Goal: Transaction & Acquisition: Book appointment/travel/reservation

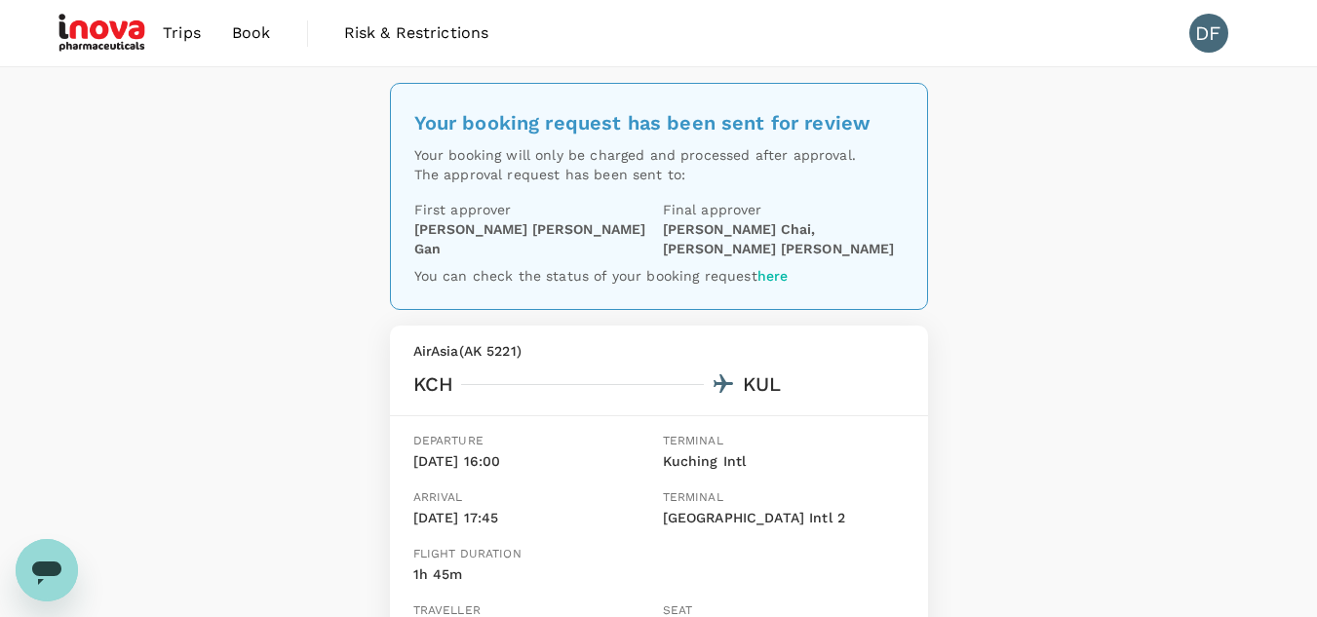
click at [770, 275] on link "here" at bounding box center [772, 276] width 31 height 16
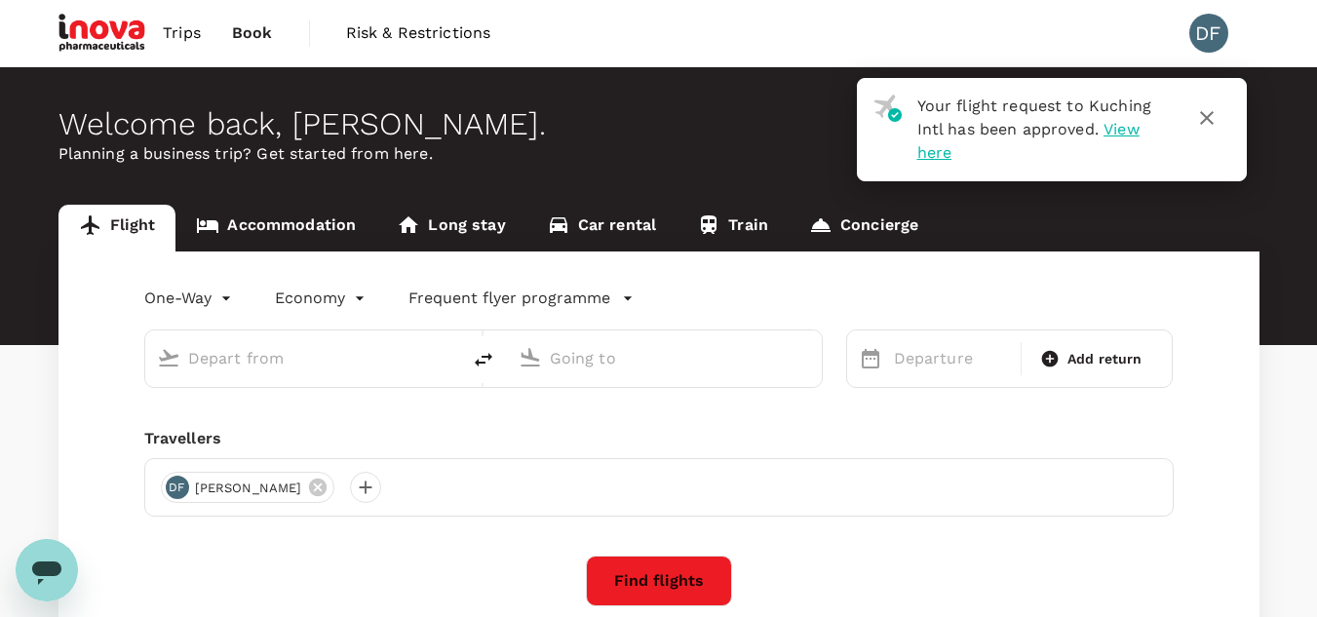
type input "roundtrip"
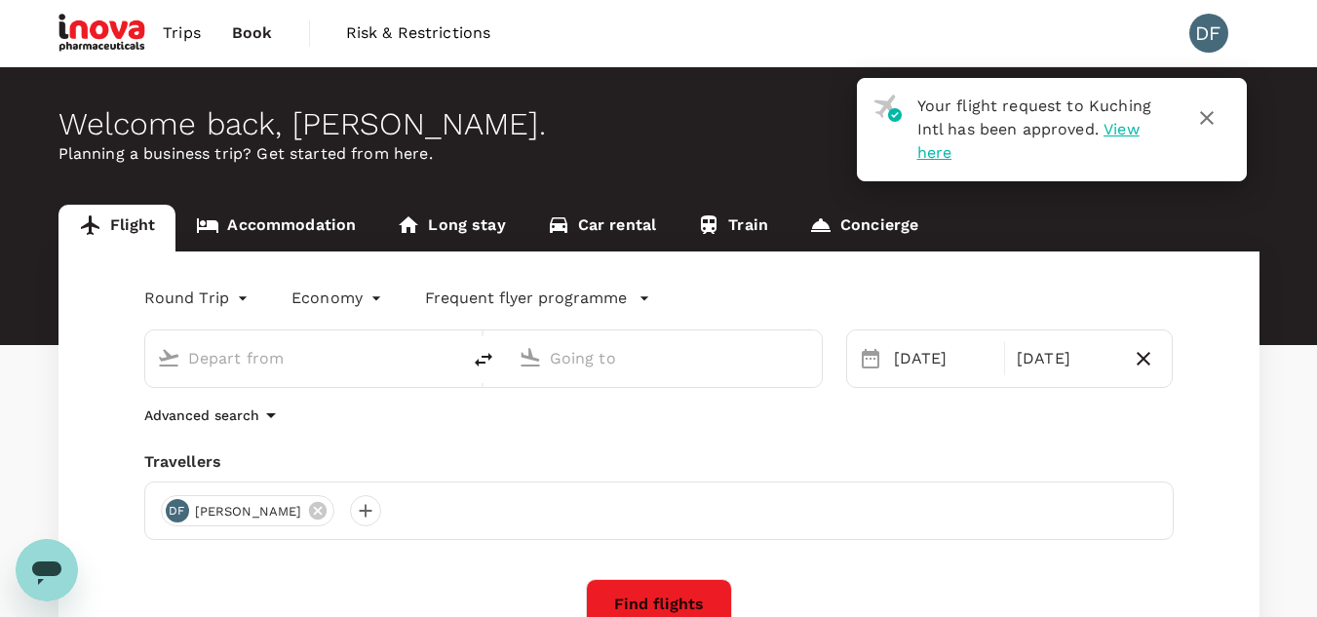
type input "Kuching Intl (KCH)"
type input "Kuala Lumpur Intl (KUL)"
click at [1124, 128] on span "View here" at bounding box center [1028, 141] width 222 height 42
